Goal: Book appointment/travel/reservation

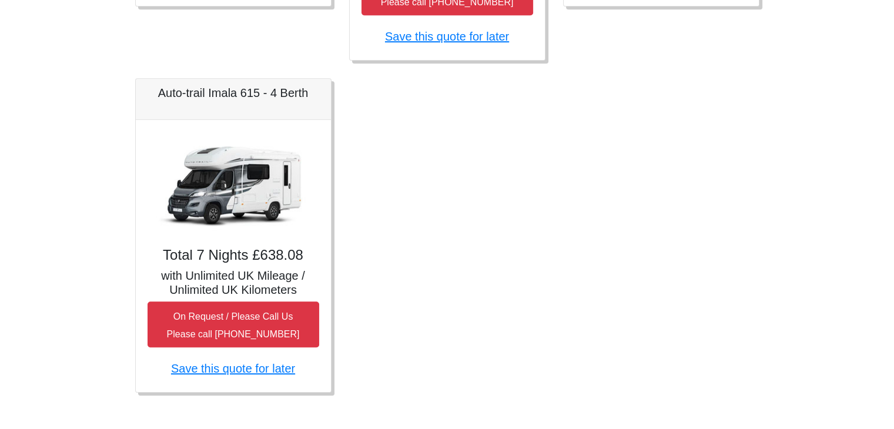
scroll to position [854, 0]
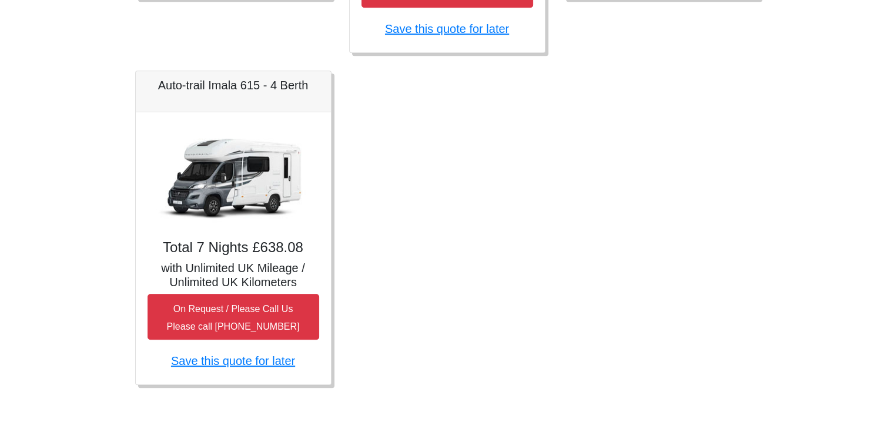
click at [276, 182] on img at bounding box center [233, 177] width 165 height 106
click at [265, 85] on h5 "Auto-trail Imala 615 - 4 Berth" at bounding box center [234, 85] width 172 height 14
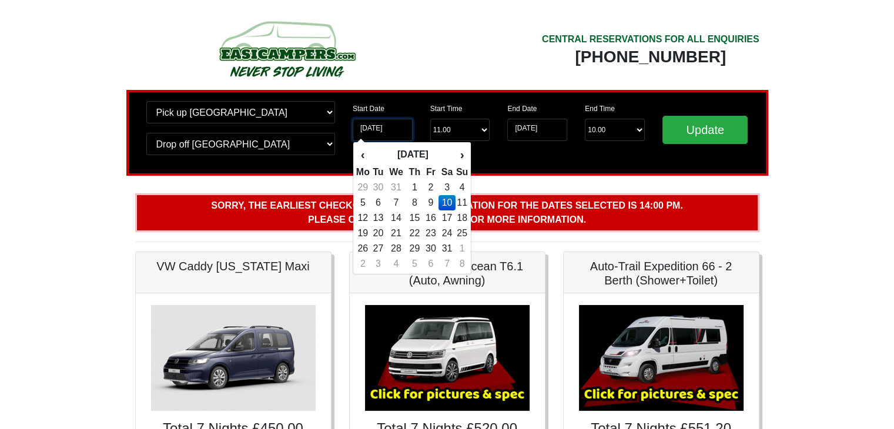
click at [390, 129] on input "[DATE]" at bounding box center [383, 130] width 60 height 22
click at [366, 153] on th "‹" at bounding box center [363, 155] width 15 height 20
click at [450, 186] on td "29" at bounding box center [447, 187] width 17 height 15
type input "29-11-2025"
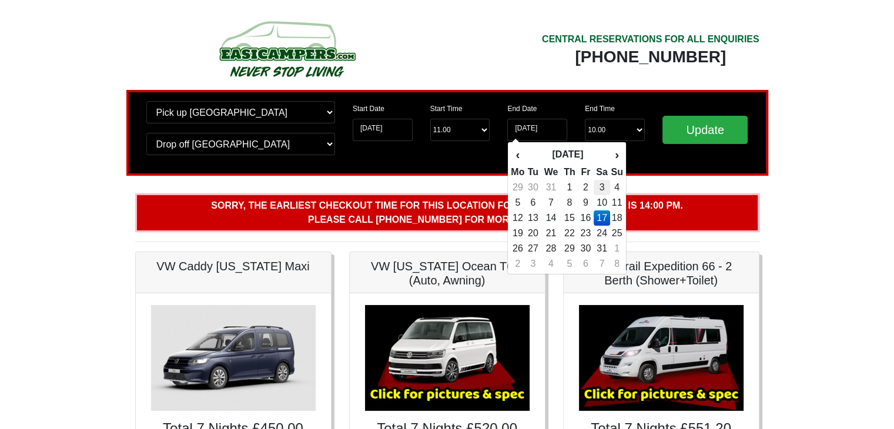
click at [605, 185] on td "3" at bounding box center [602, 187] width 17 height 15
type input "[DATE]"
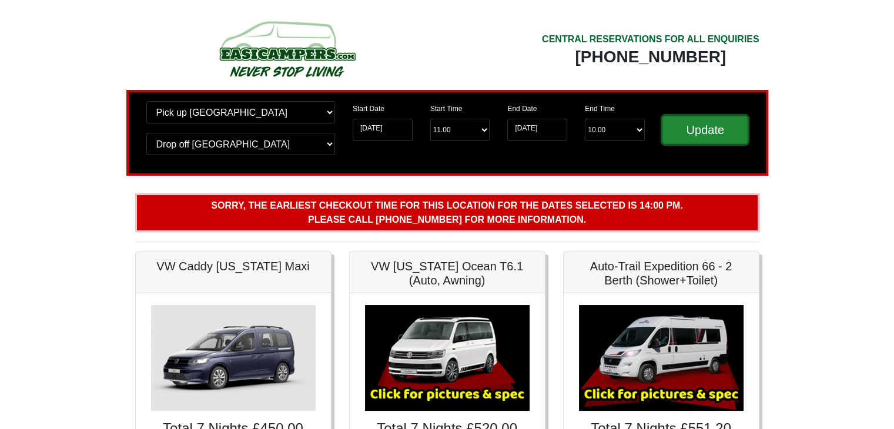
click at [720, 128] on input "Update" at bounding box center [706, 130] width 86 height 28
click at [529, 128] on input "03-01-2026" at bounding box center [537, 130] width 60 height 22
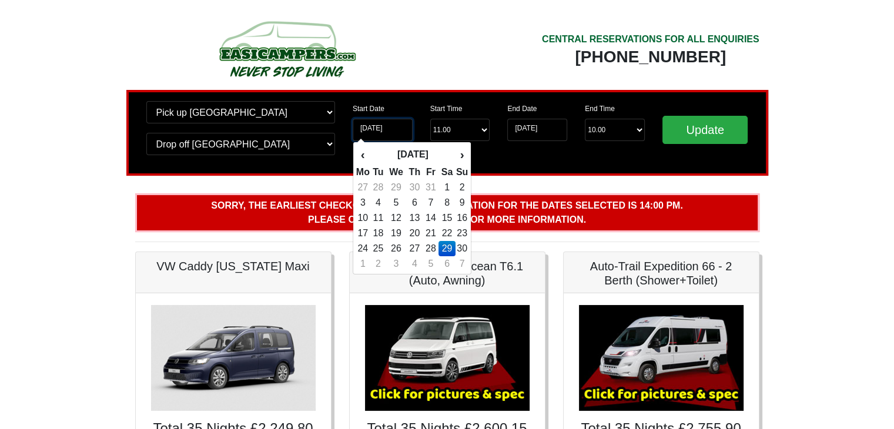
click at [395, 128] on input "29-11-2025" at bounding box center [383, 130] width 60 height 22
click at [459, 158] on th "›" at bounding box center [462, 155] width 13 height 20
click at [449, 189] on td "29" at bounding box center [447, 187] width 17 height 15
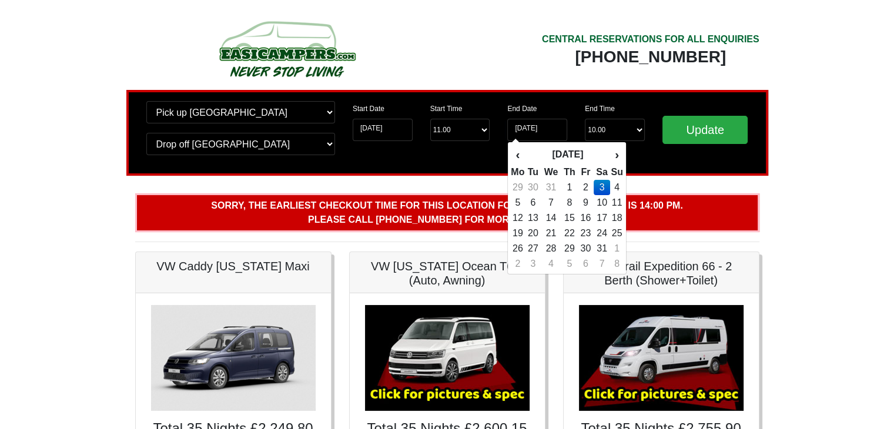
click at [603, 185] on td "3" at bounding box center [602, 187] width 17 height 15
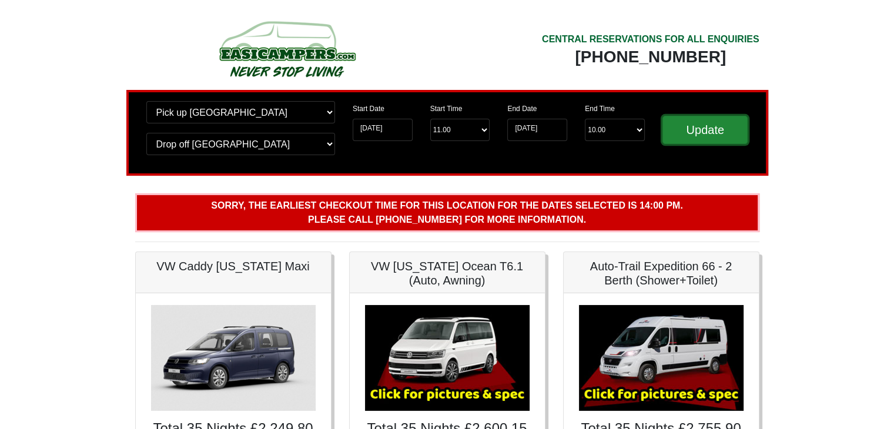
click at [712, 127] on input "Update" at bounding box center [706, 130] width 86 height 28
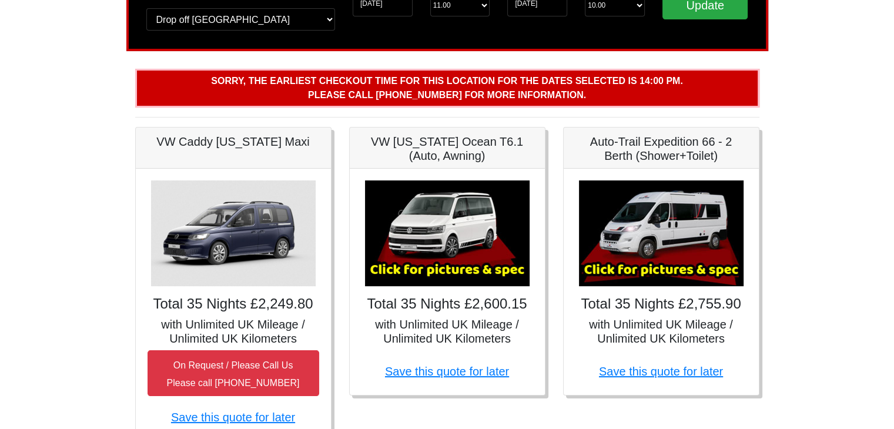
scroll to position [118, 0]
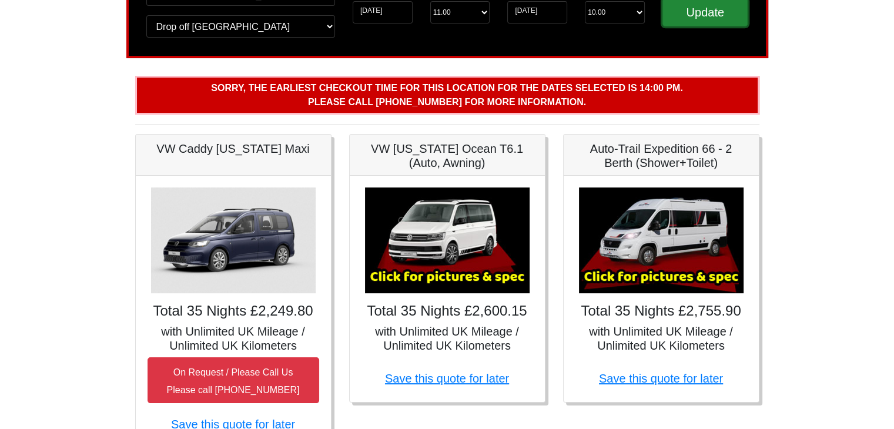
click at [698, 15] on input "Update" at bounding box center [706, 12] width 86 height 28
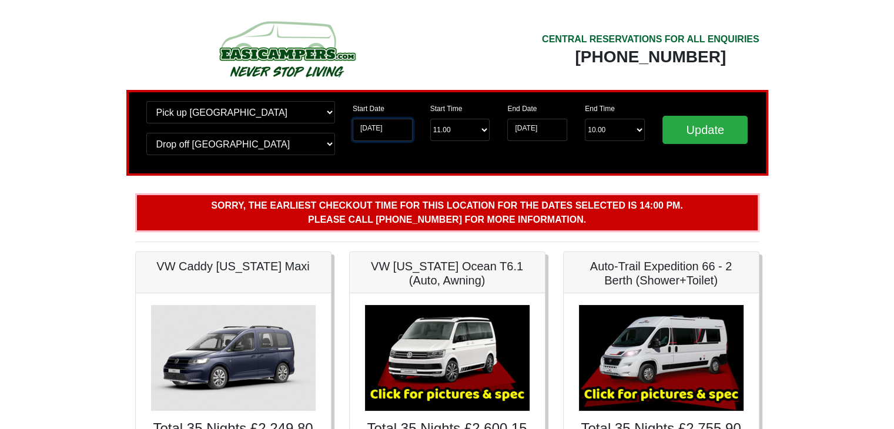
click at [389, 130] on input "[DATE]" at bounding box center [383, 130] width 60 height 22
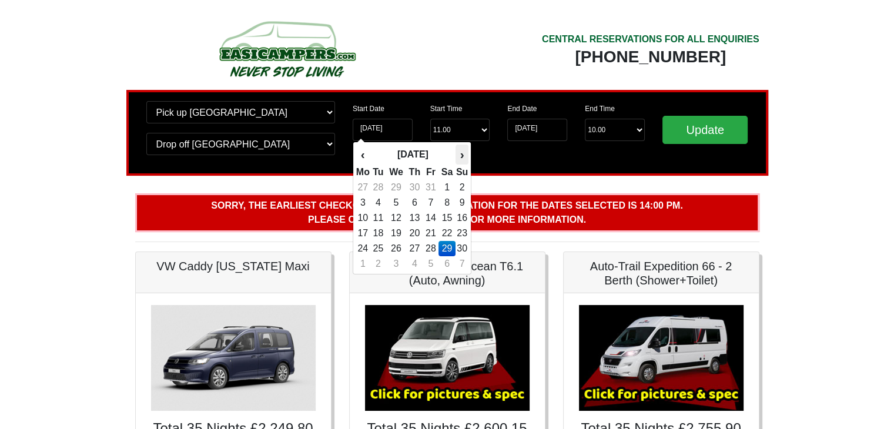
click at [460, 156] on th "›" at bounding box center [462, 155] width 13 height 20
click at [449, 188] on td "29" at bounding box center [447, 187] width 17 height 15
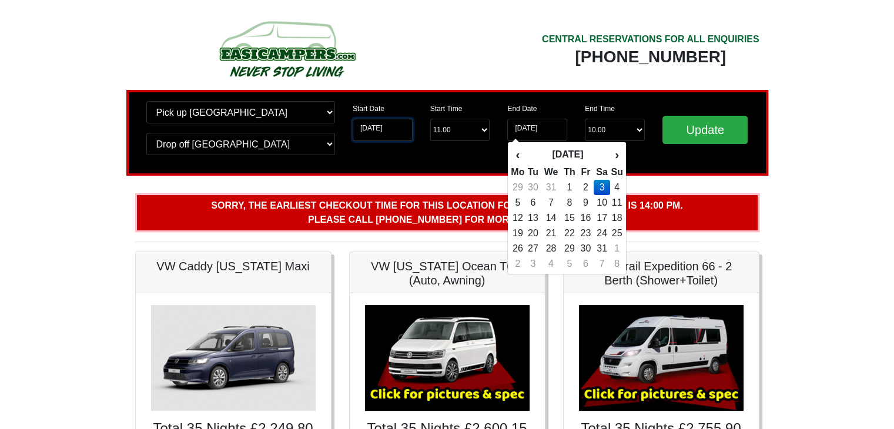
click at [402, 130] on input "29-11-2025" at bounding box center [383, 130] width 60 height 22
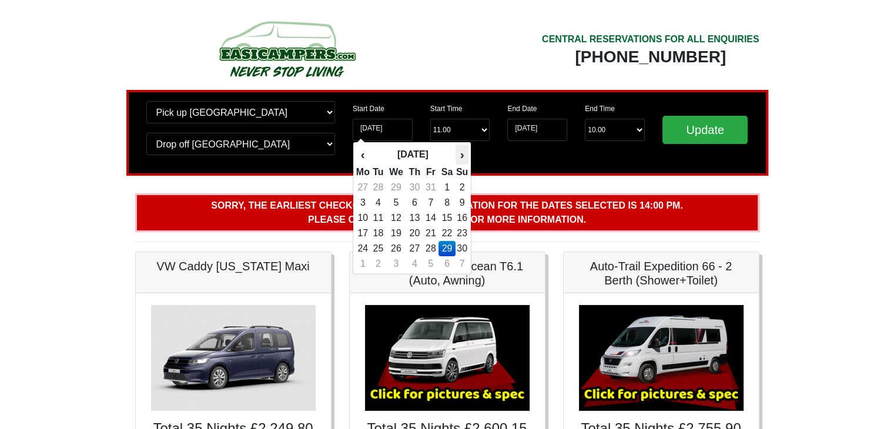
click at [461, 155] on th "›" at bounding box center [462, 155] width 13 height 20
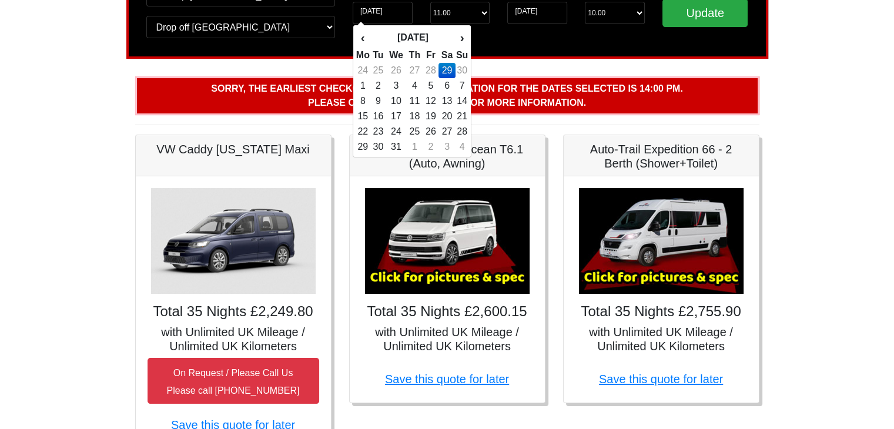
scroll to position [118, 0]
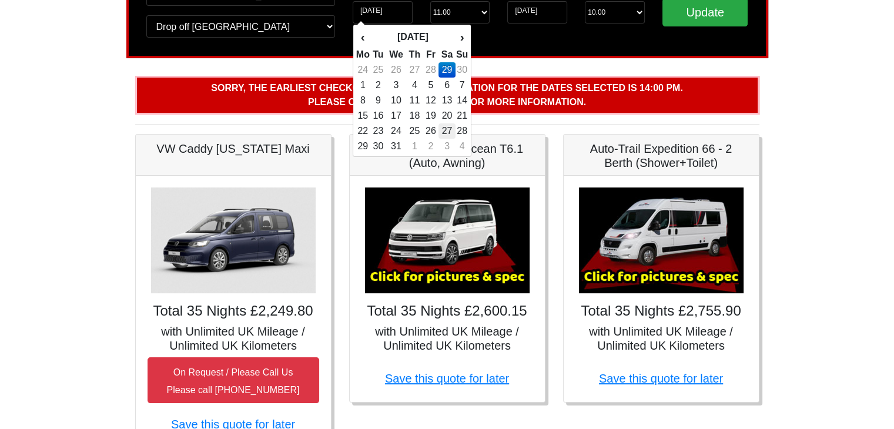
click at [447, 129] on td "27" at bounding box center [447, 130] width 17 height 15
type input "[DATE]"
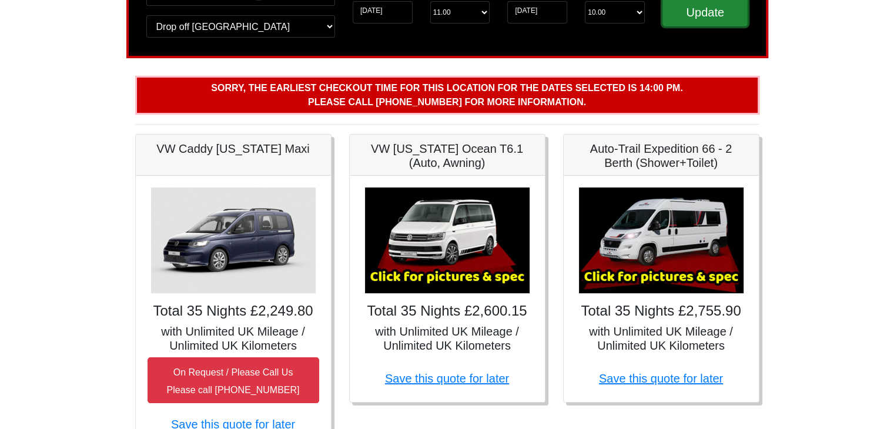
click at [698, 12] on input "Update" at bounding box center [706, 12] width 86 height 28
